Goal: Check status: Check status

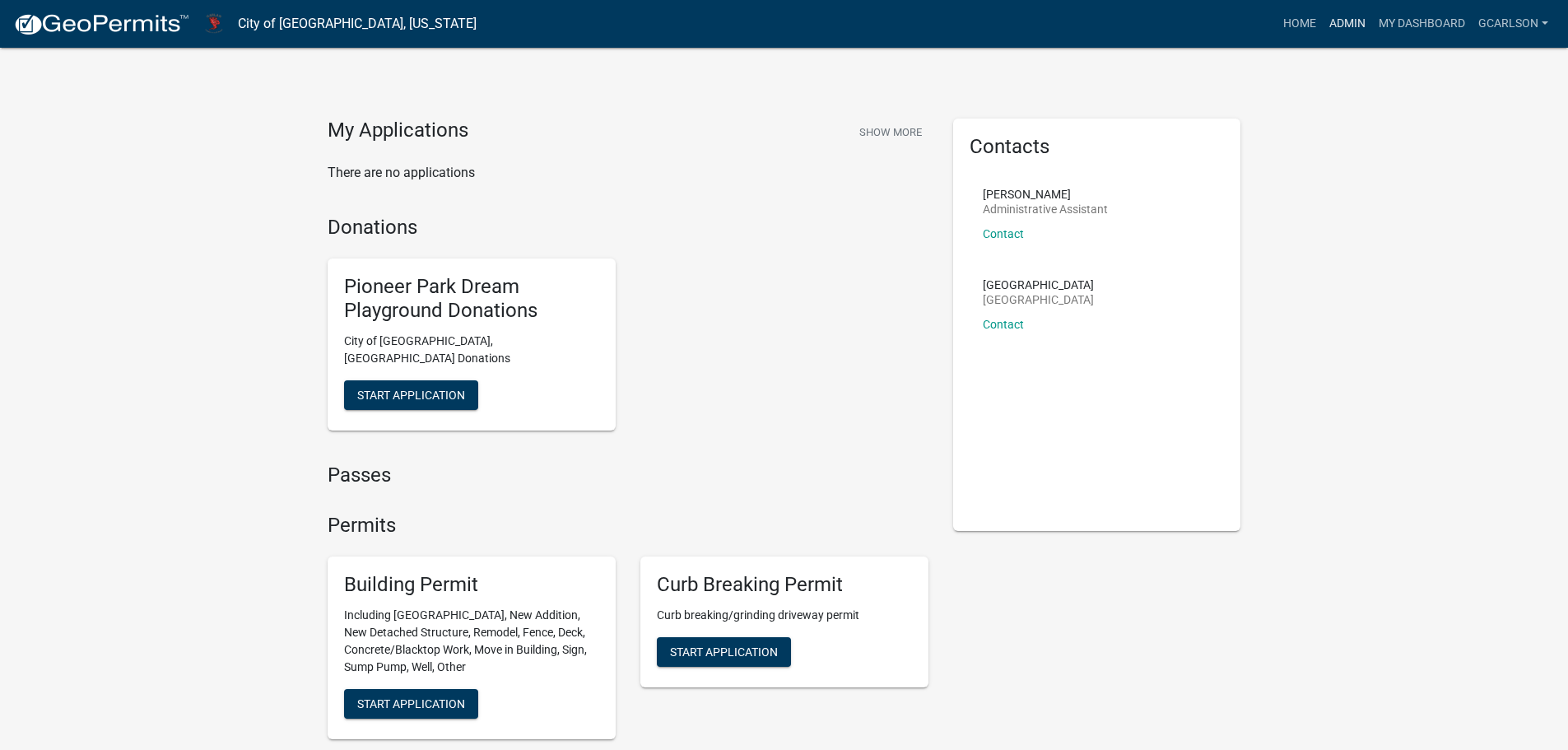
click at [1359, 23] on link "Admin" at bounding box center [1347, 23] width 50 height 31
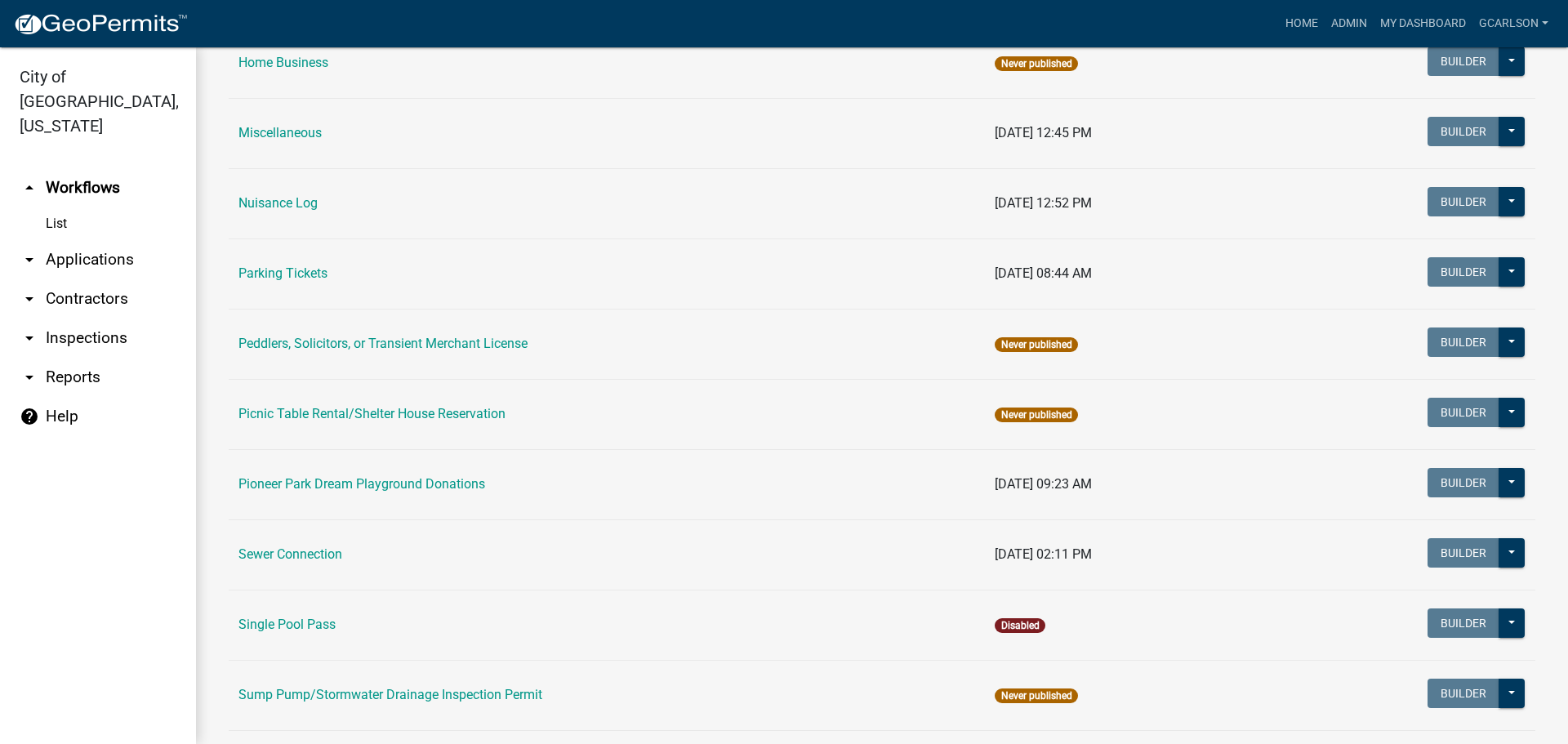
scroll to position [980, 0]
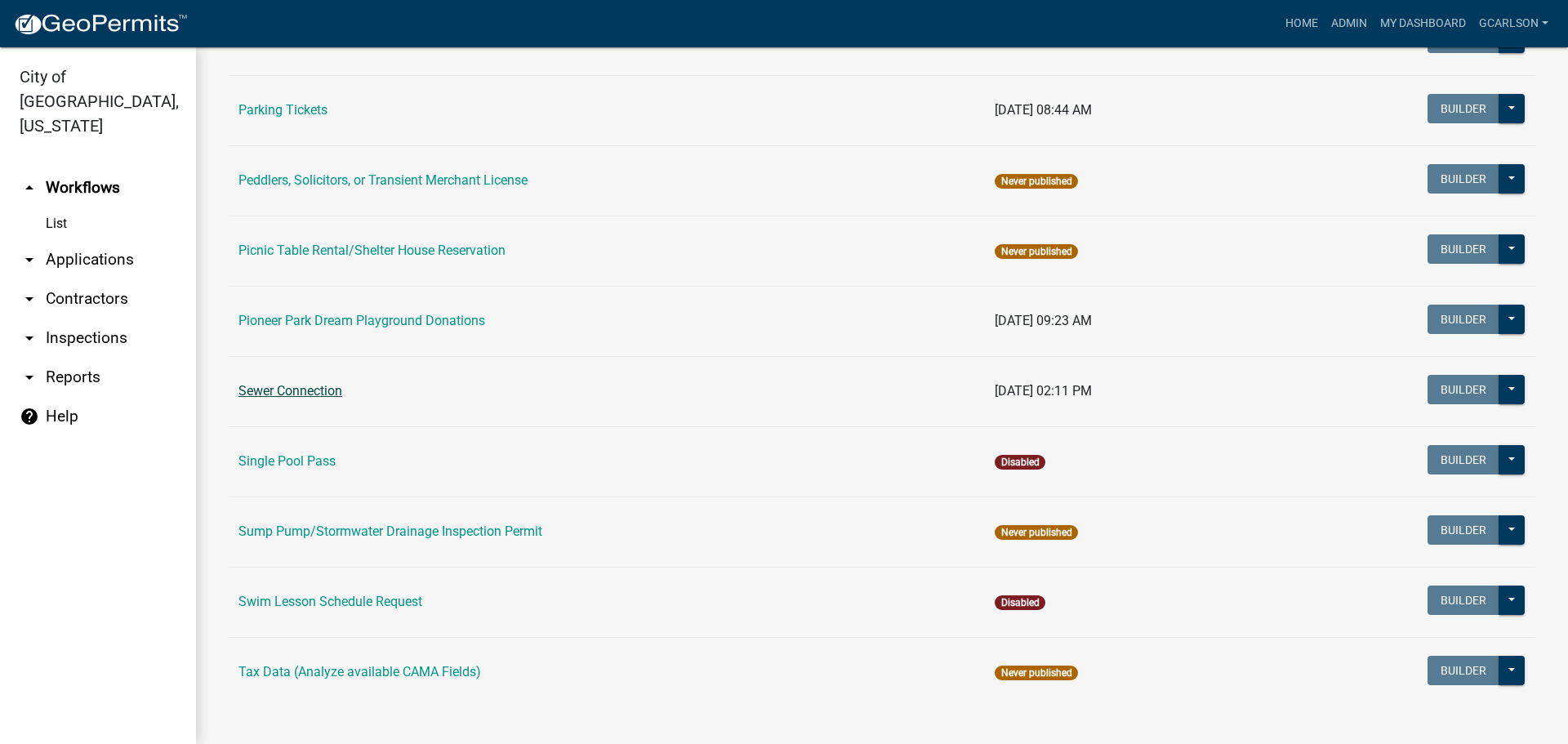
click at [312, 391] on link "Sewer Connection" at bounding box center [290, 391] width 104 height 16
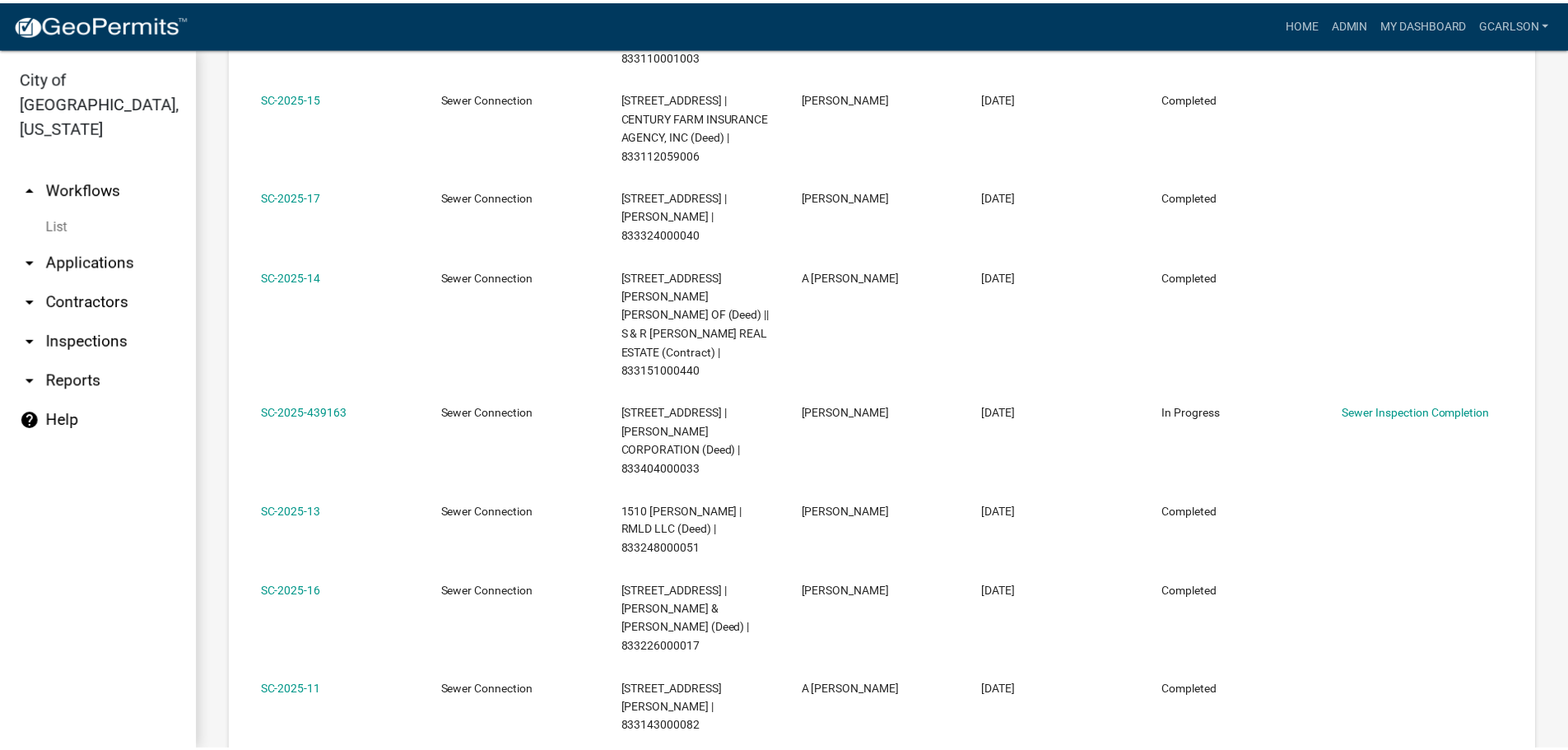
scroll to position [1390, 0]
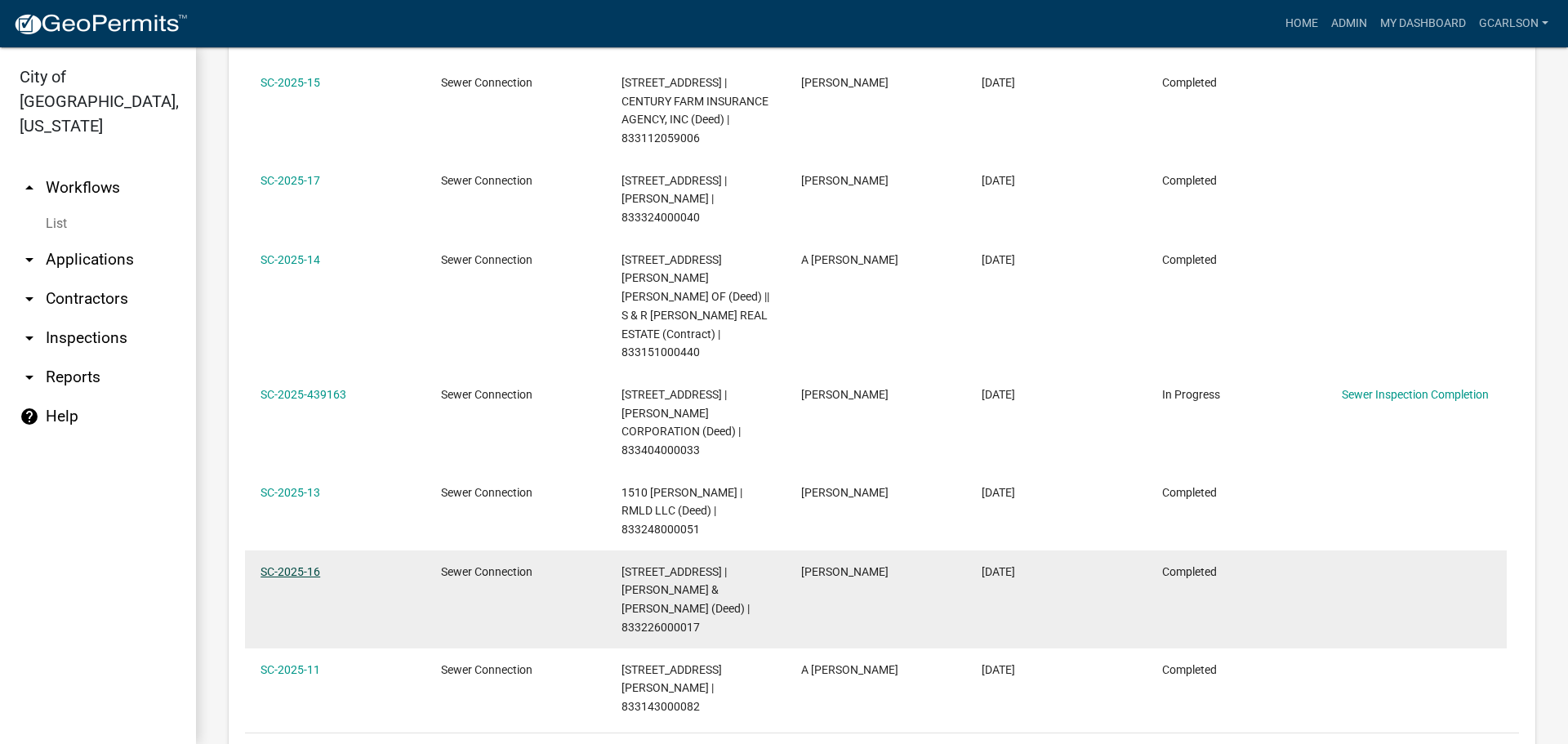
click at [293, 565] on link "SC-2025-16" at bounding box center [290, 572] width 60 height 13
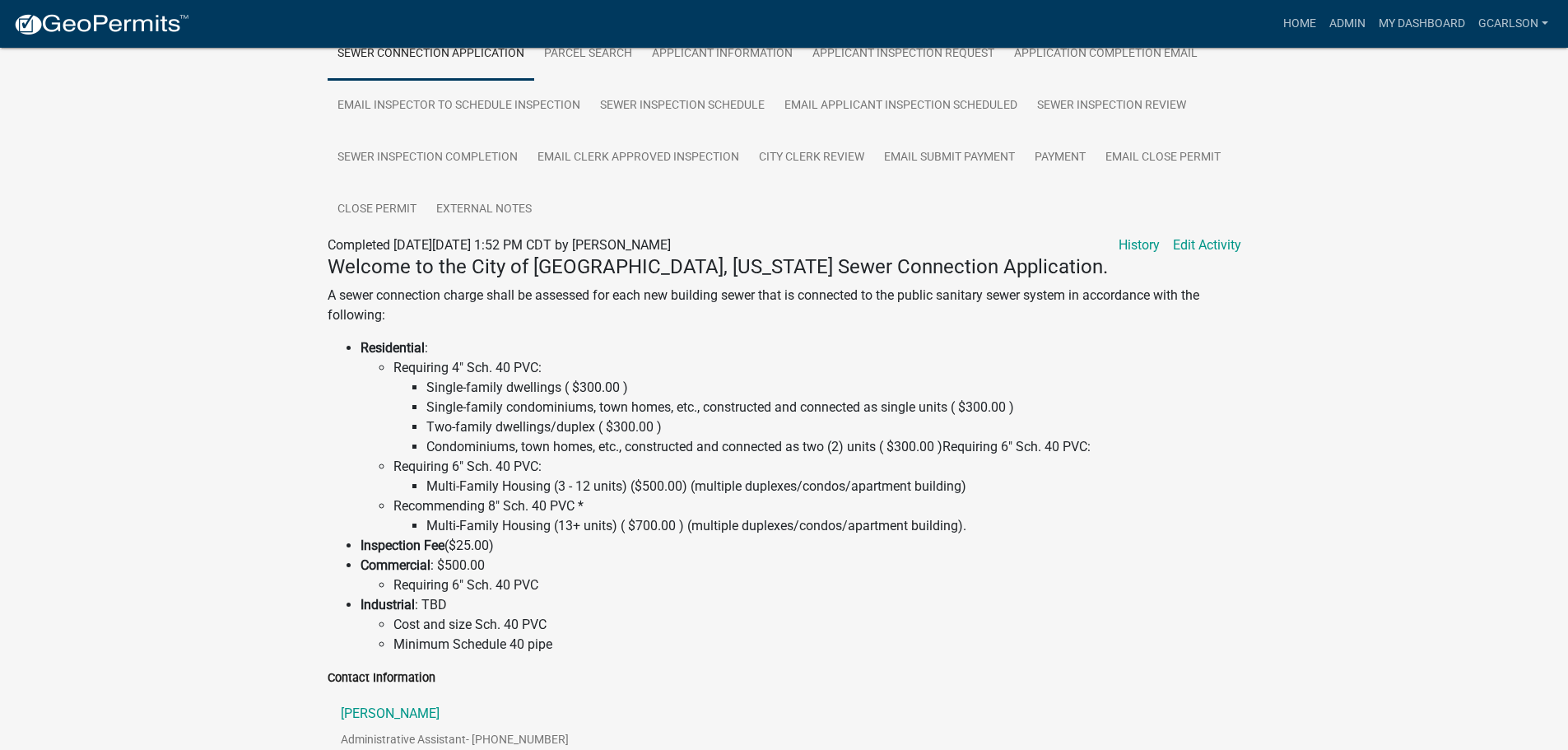
scroll to position [280, 0]
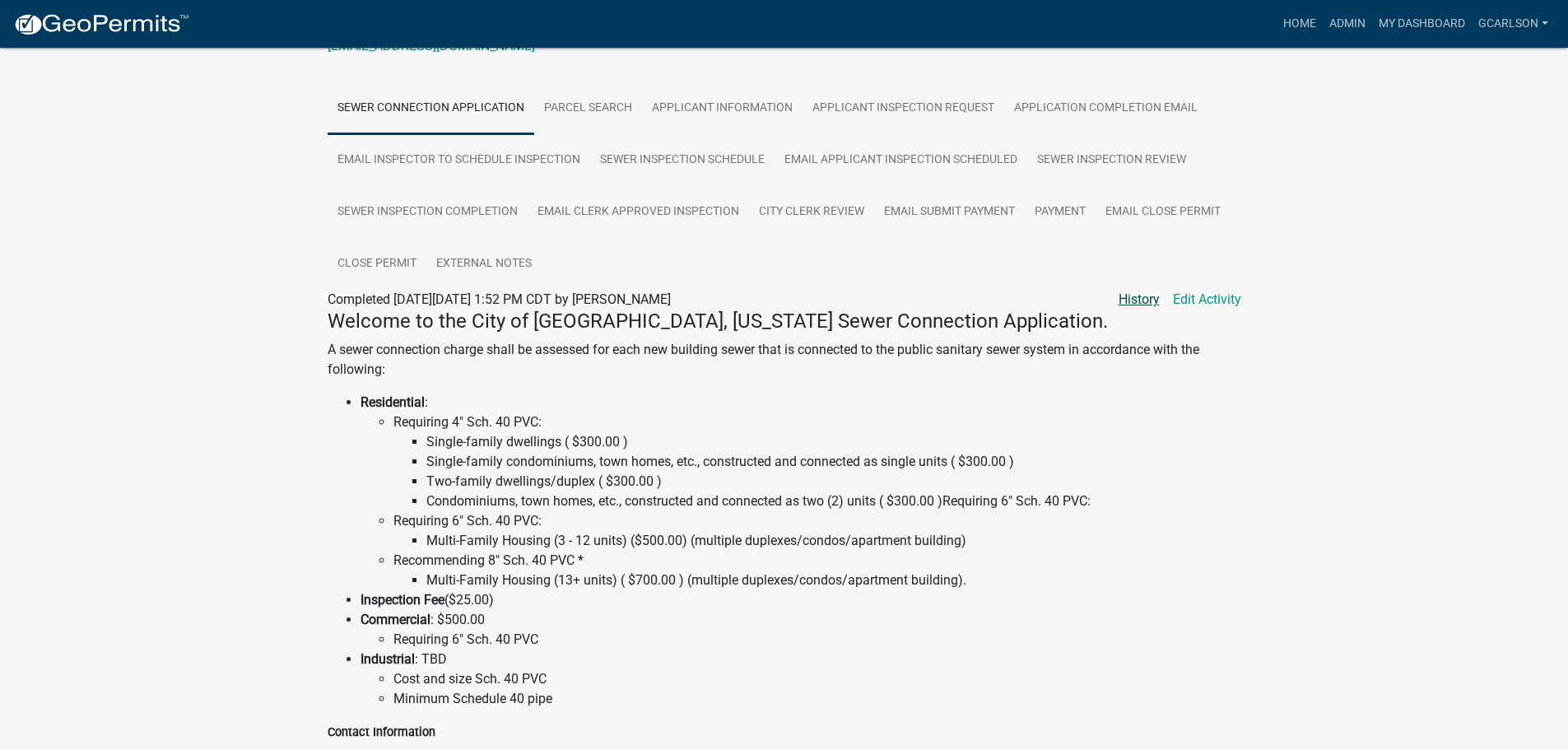
click at [1132, 294] on link "History" at bounding box center [1139, 299] width 41 height 20
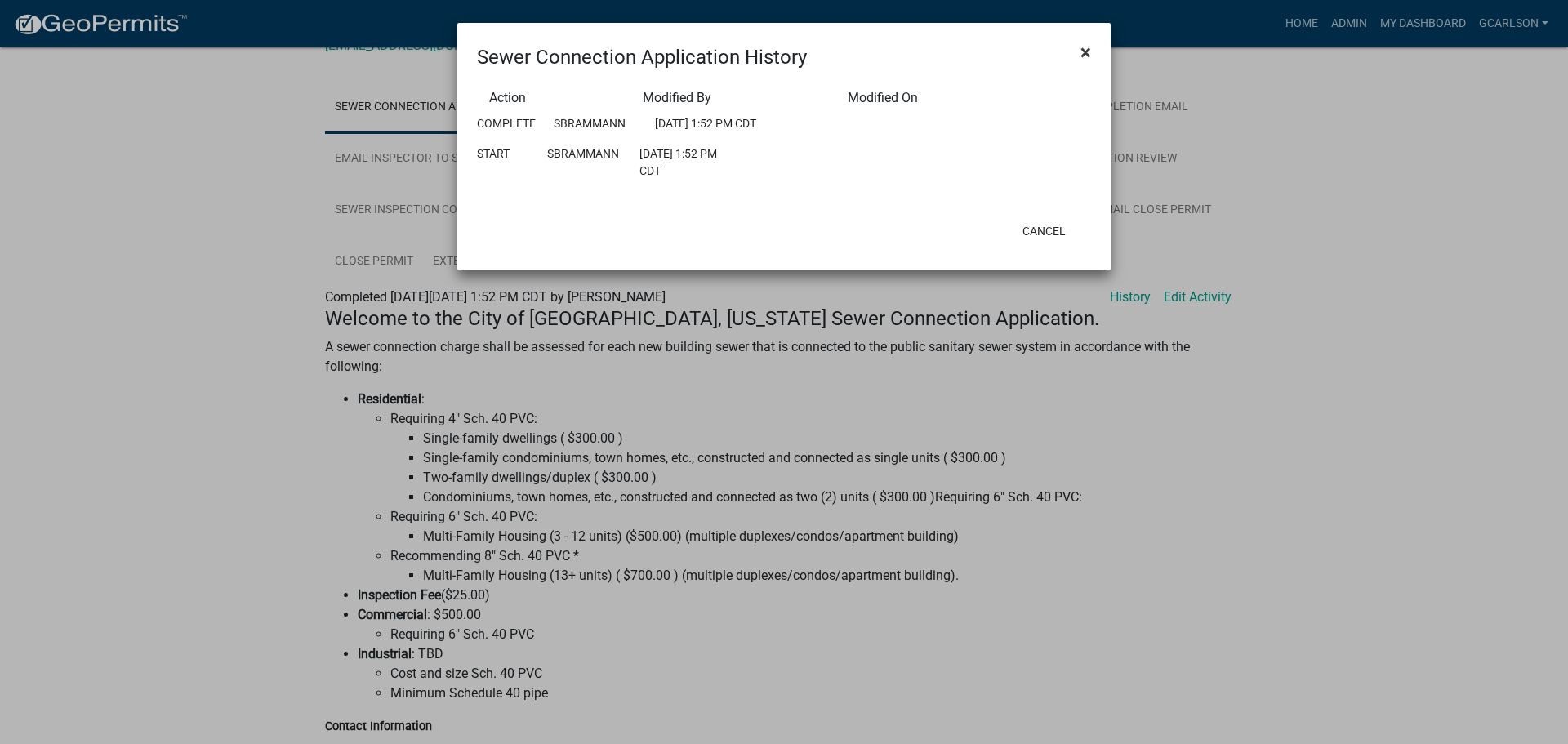
click at [1085, 53] on span "×" at bounding box center [1086, 52] width 10 height 23
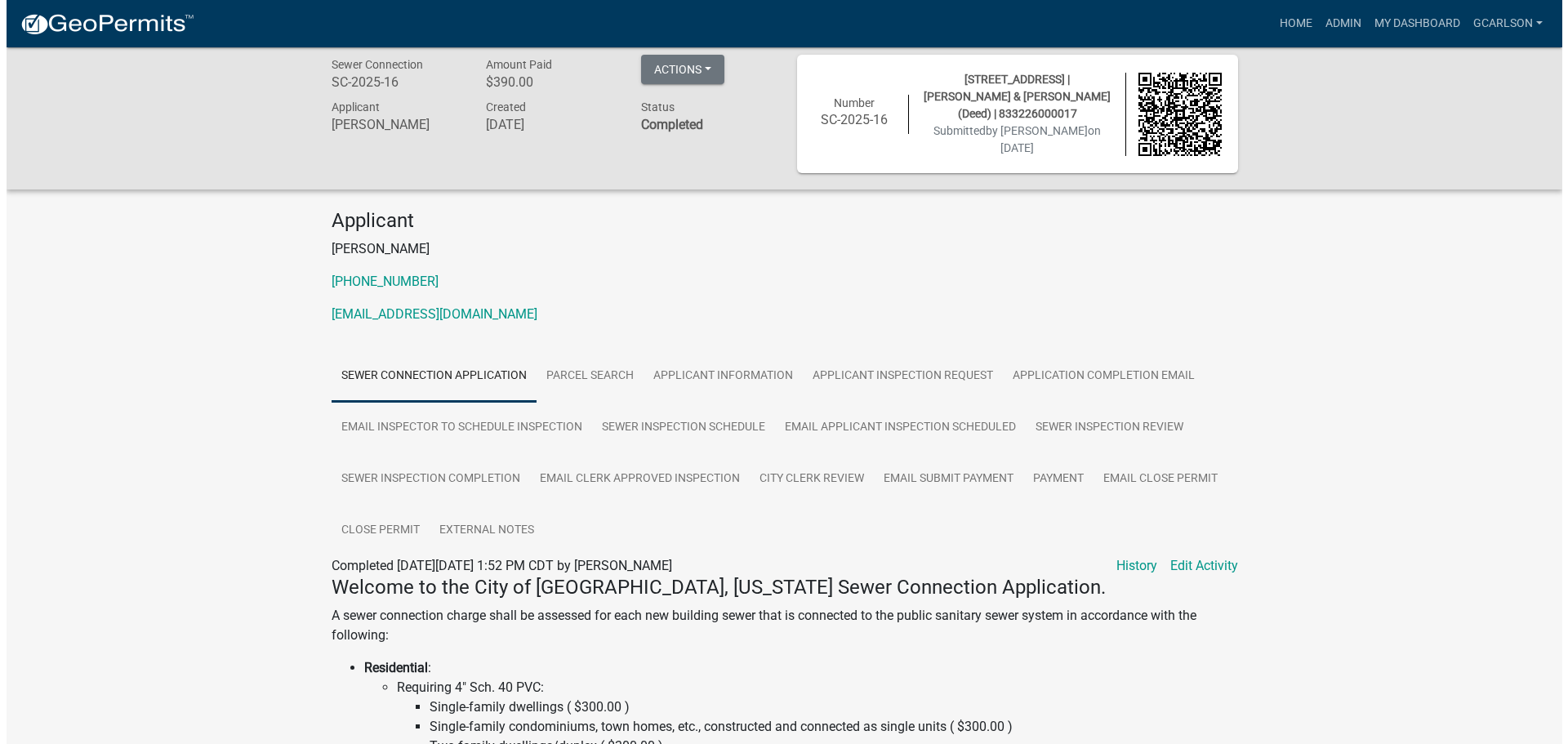
scroll to position [0, 0]
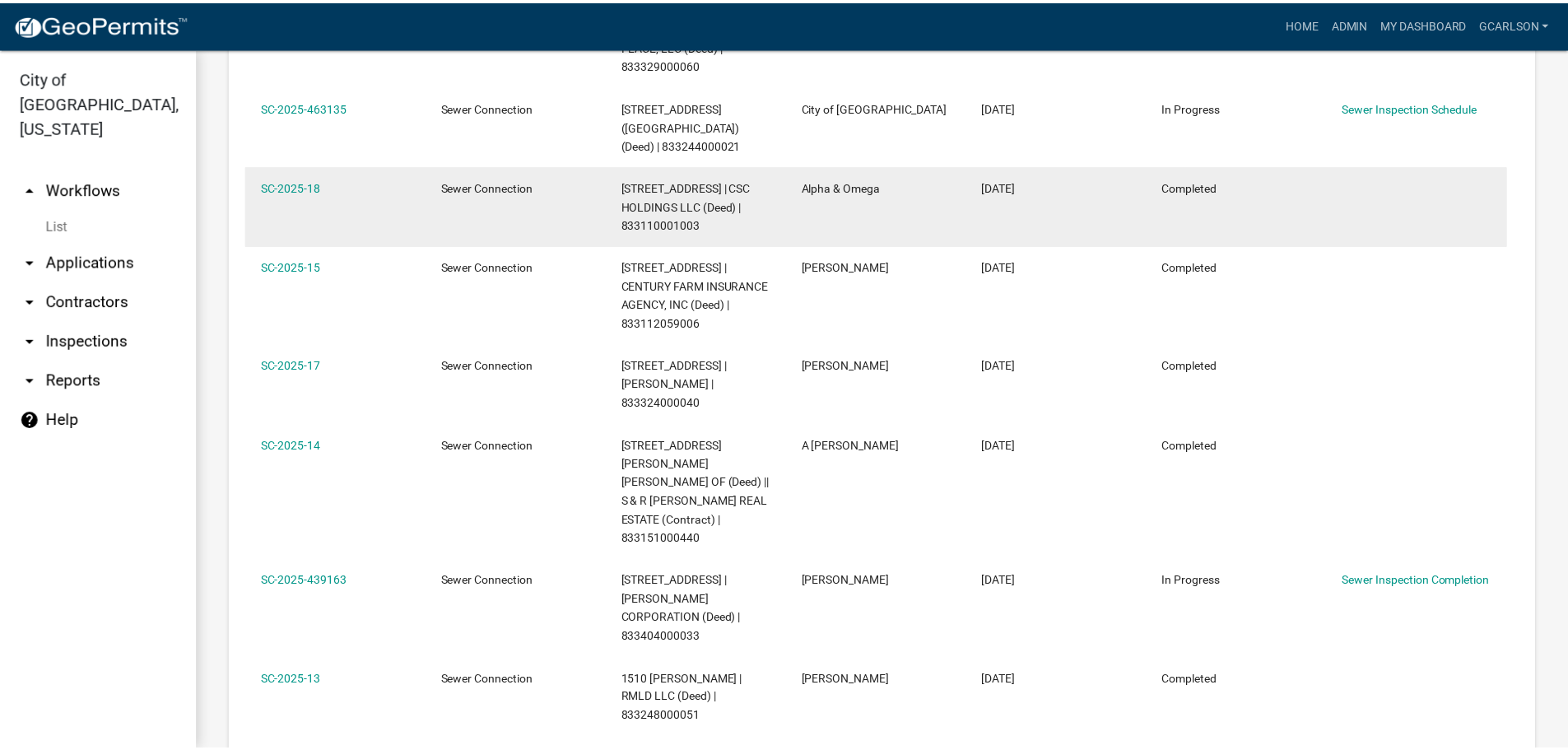
scroll to position [1235, 0]
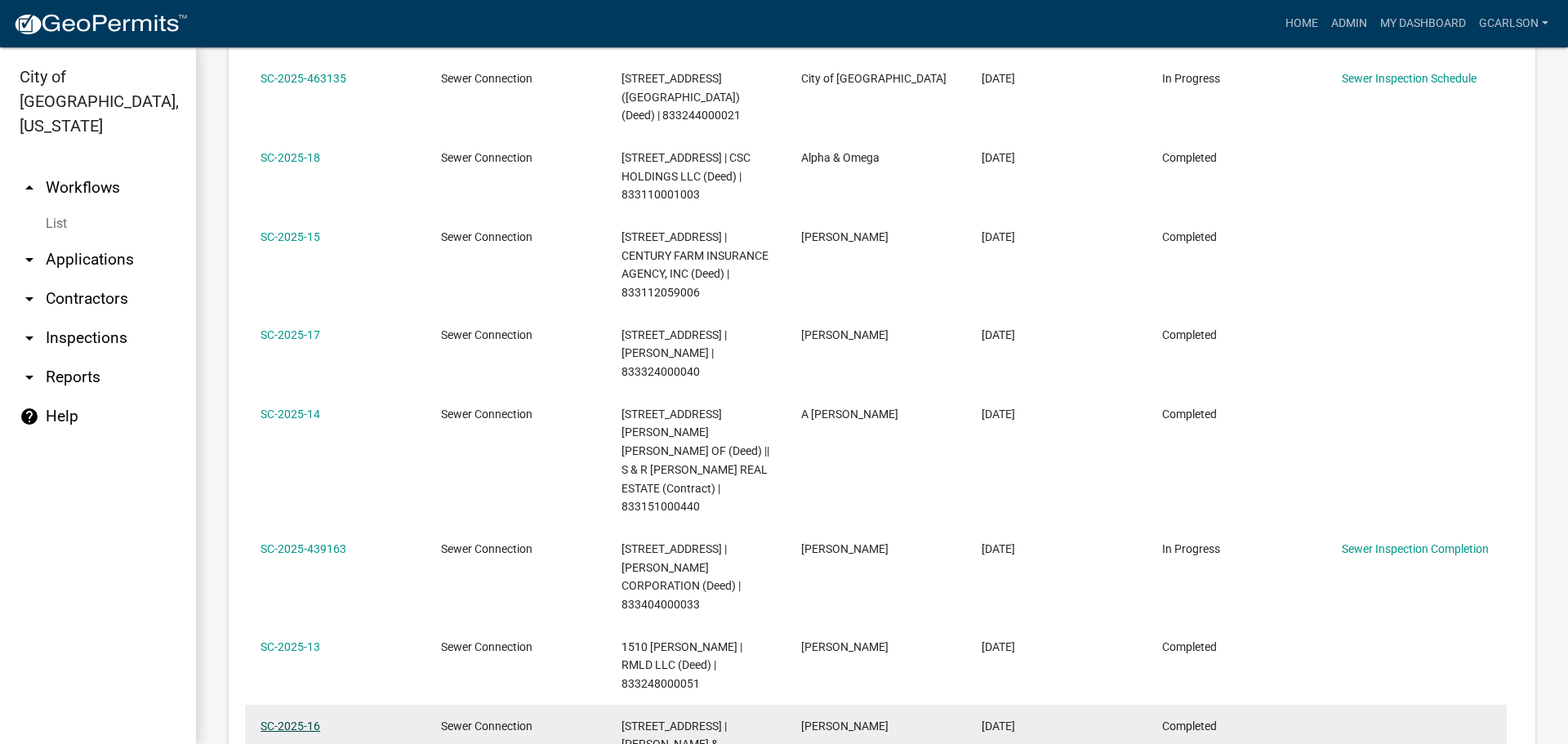
click at [271, 720] on link "SC-2025-16" at bounding box center [290, 726] width 60 height 13
